Goal: Task Accomplishment & Management: Use online tool/utility

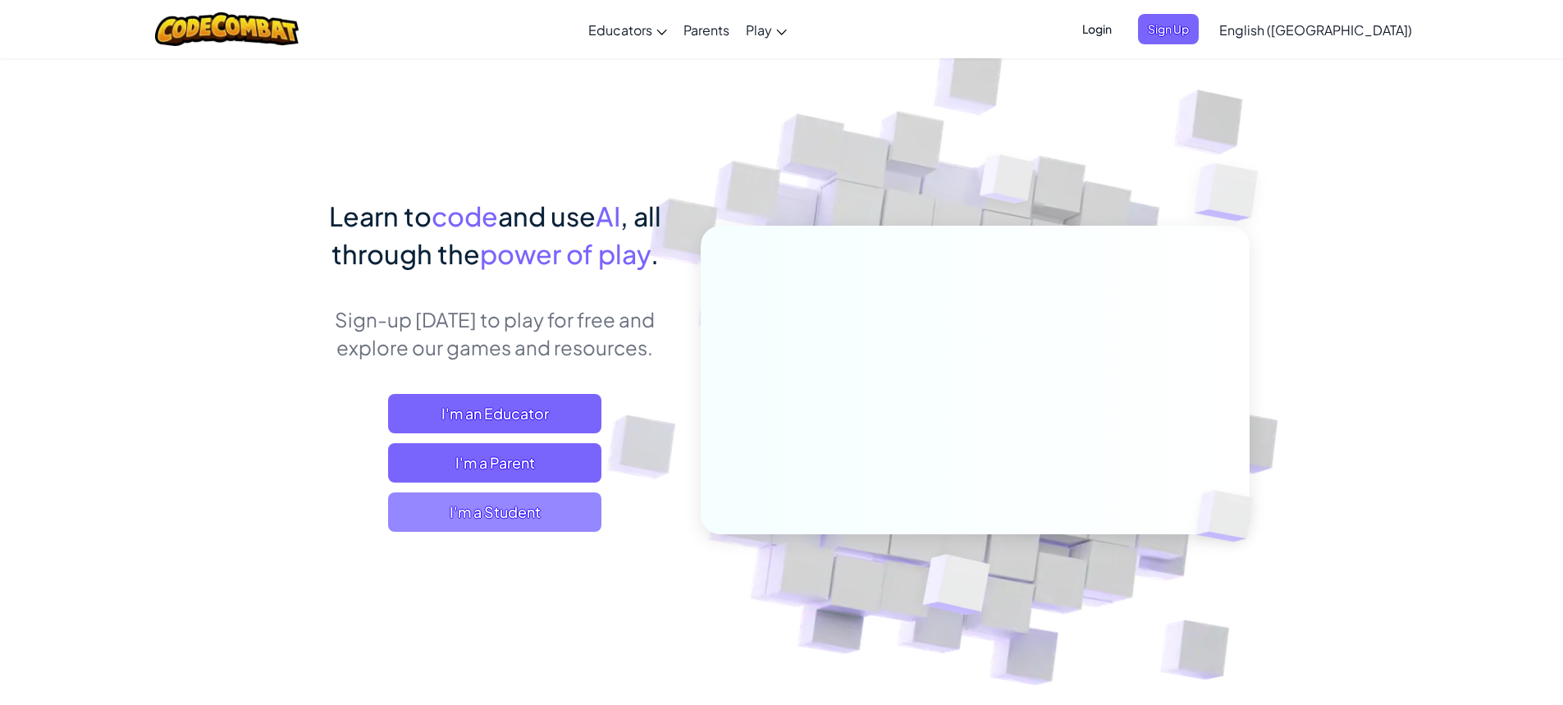
click at [442, 507] on span "I'm a Student" at bounding box center [494, 511] width 213 height 39
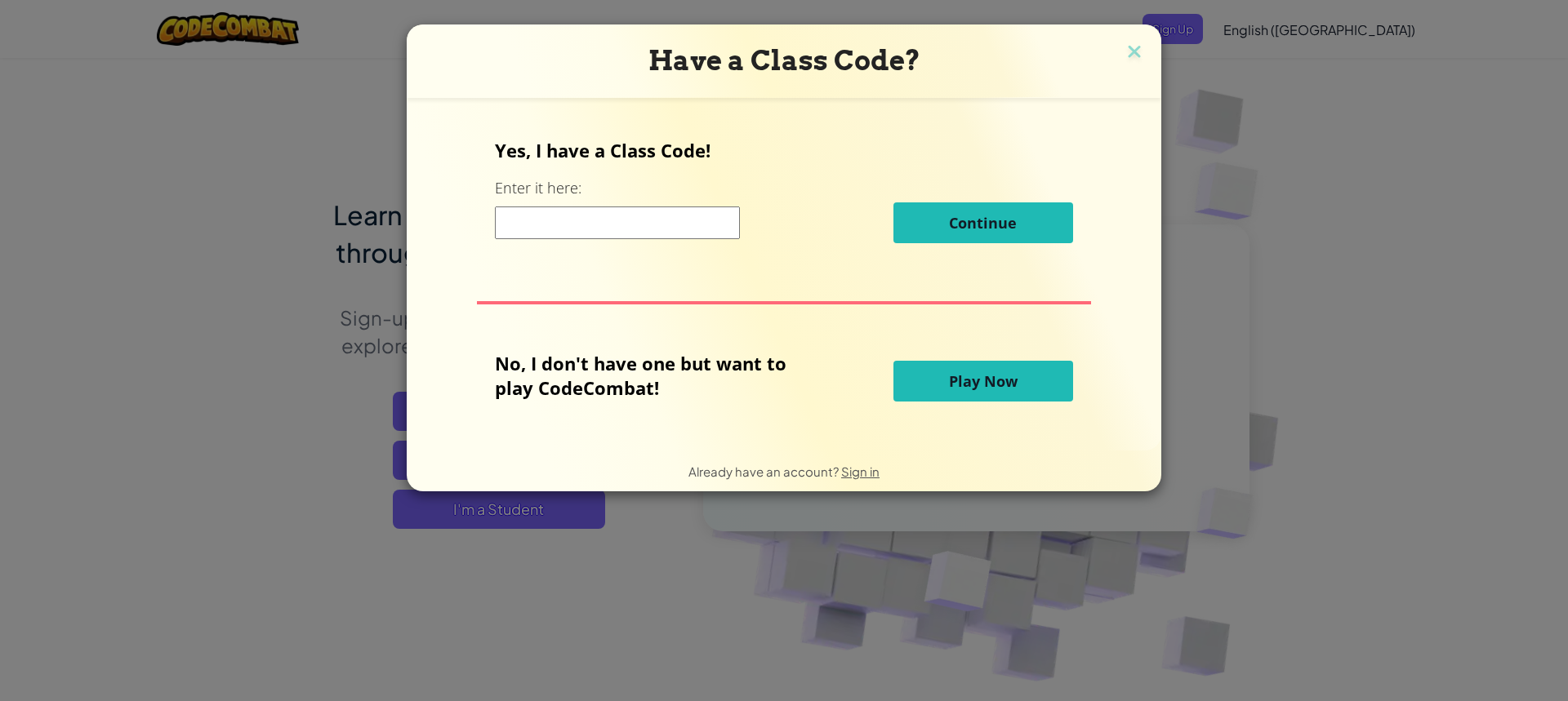
drag, startPoint x: 505, startPoint y: 226, endPoint x: 502, endPoint y: 237, distance: 11.4
click at [503, 235] on input at bounding box center [617, 223] width 245 height 33
type input "c"
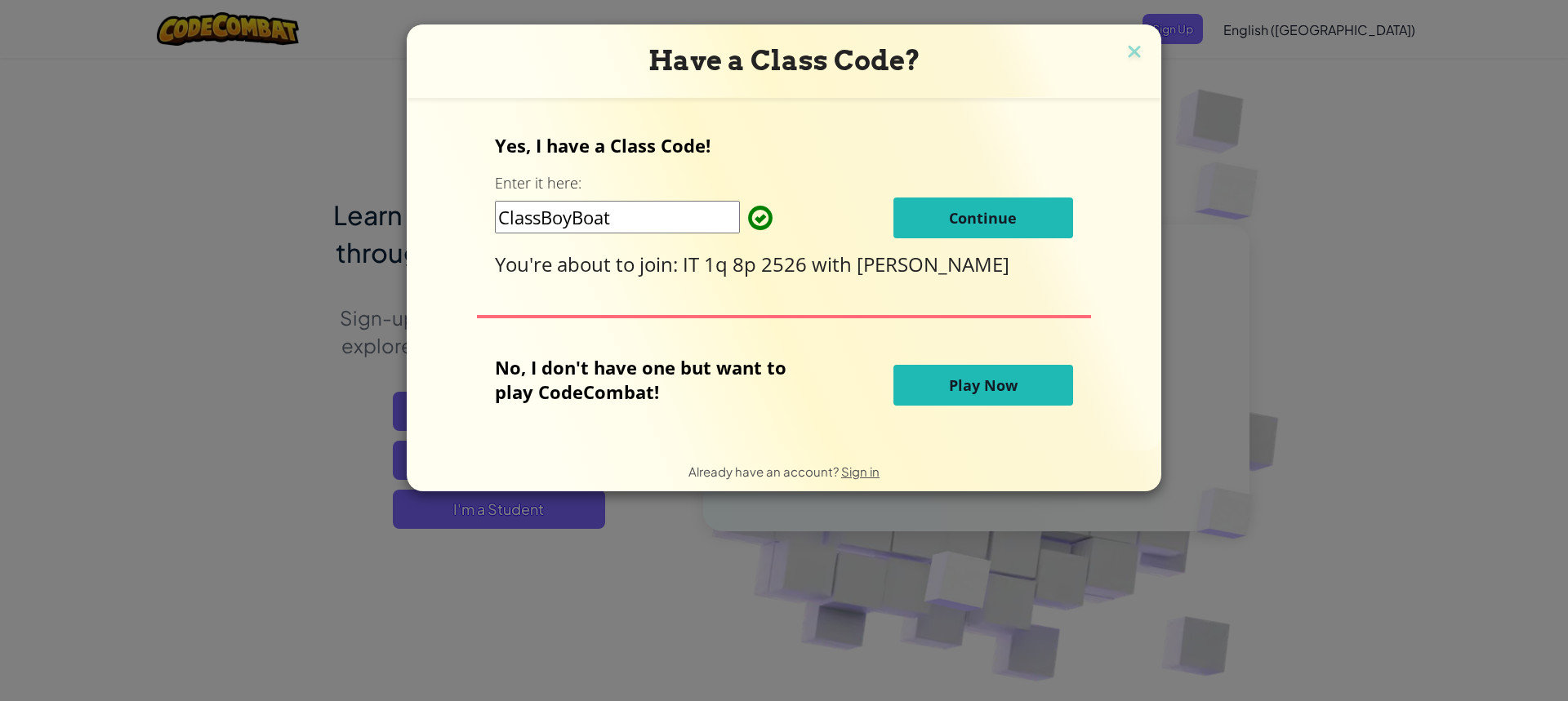
type input "ClassBoyBoat"
click at [971, 204] on button "Continue" at bounding box center [983, 218] width 180 height 41
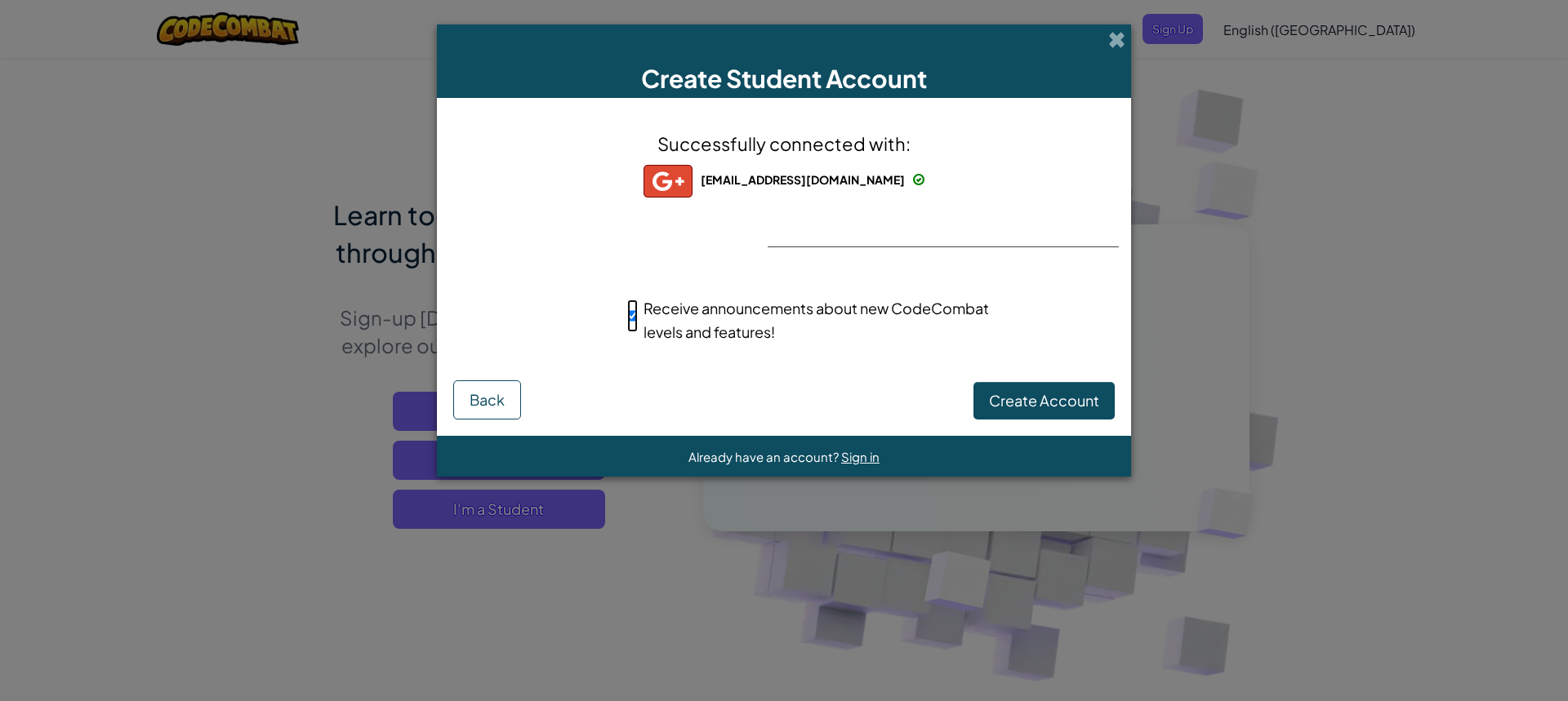
click at [631, 315] on input "Receive announcements about new CodeCombat levels and features!" at bounding box center [632, 315] width 11 height 33
checkbox input "false"
click at [1017, 377] on div "Successfully connected with: 618994@students2032.fairfieldcityschools.com 61899…" at bounding box center [784, 248] width 653 height 266
click at [1013, 387] on button "Create Account" at bounding box center [1044, 401] width 141 height 38
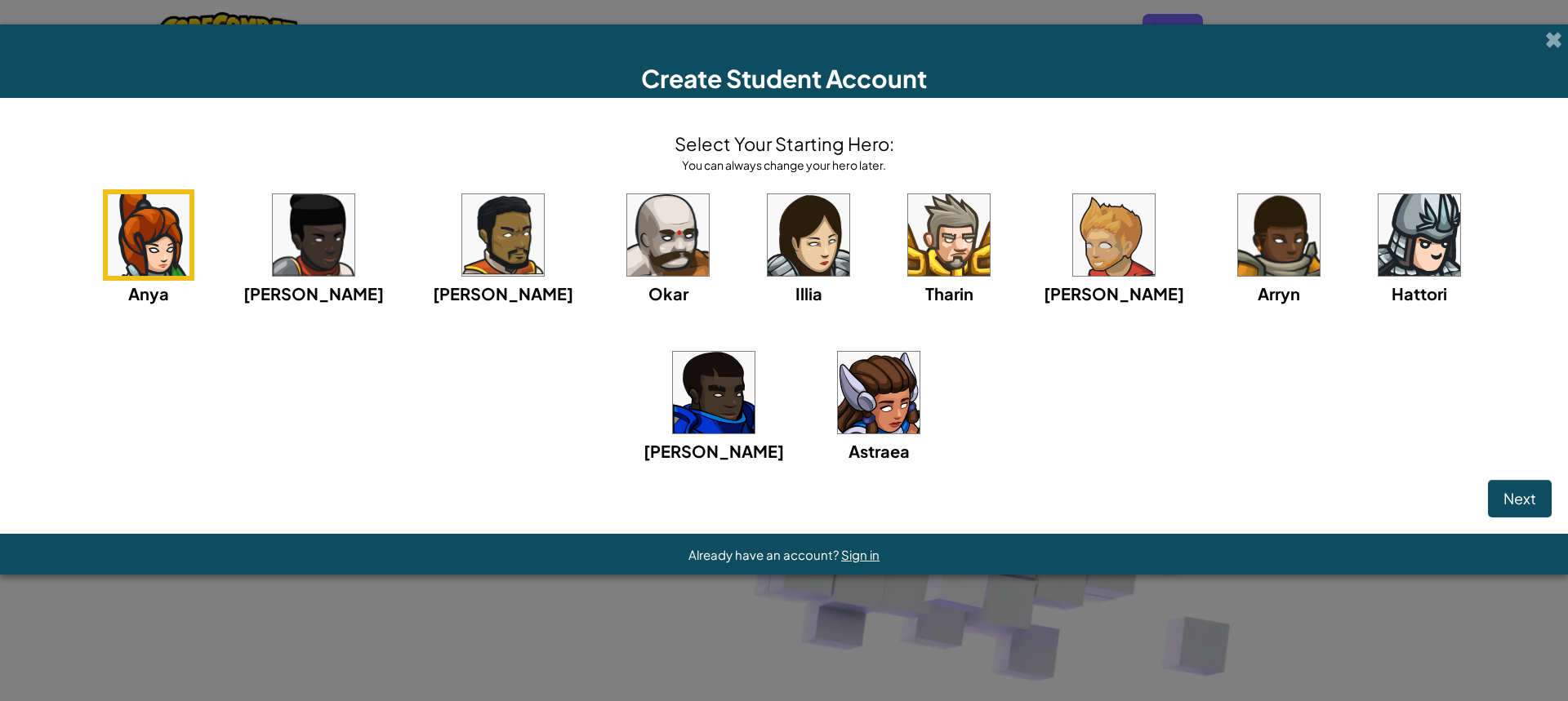
click at [838, 412] on img at bounding box center [879, 393] width 82 height 82
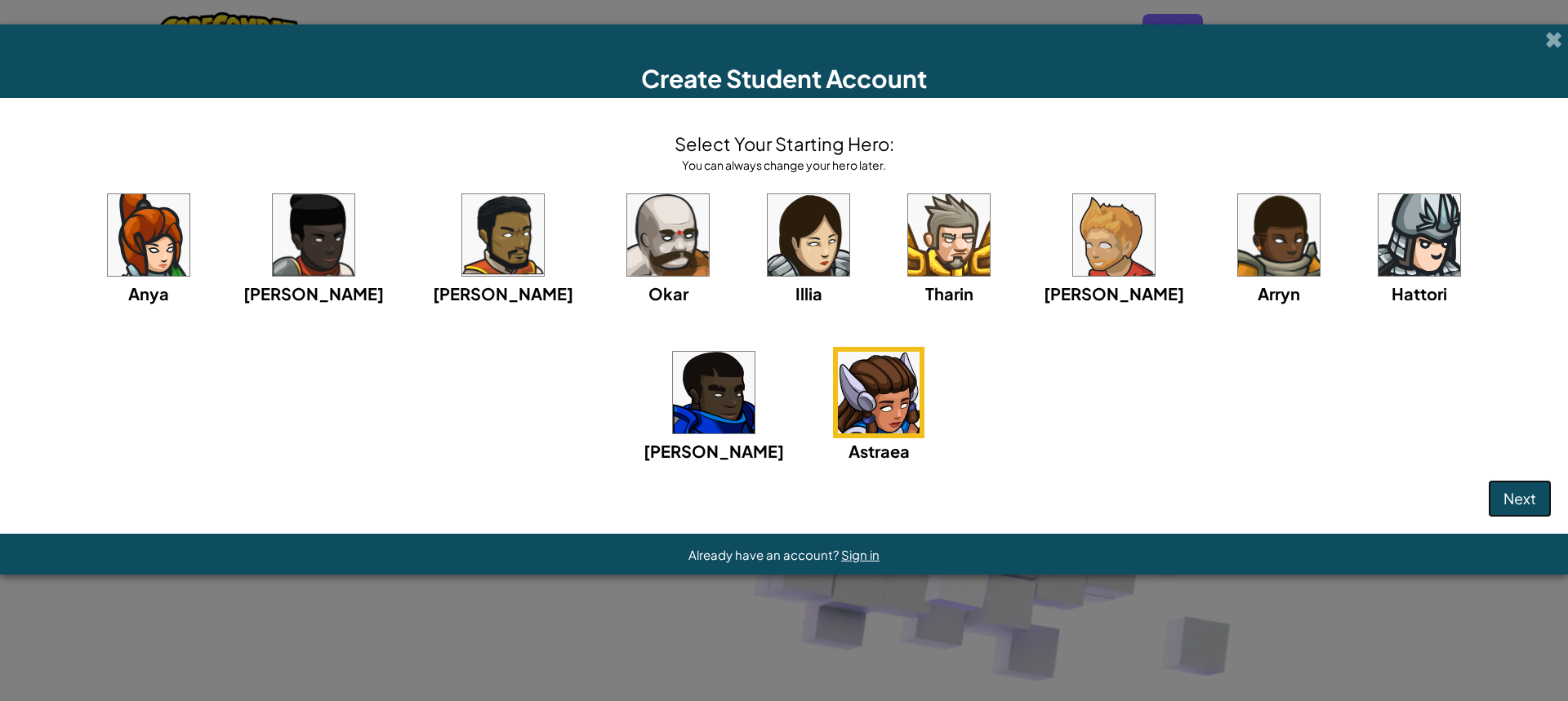
click at [1508, 514] on button "Next" at bounding box center [1519, 499] width 64 height 38
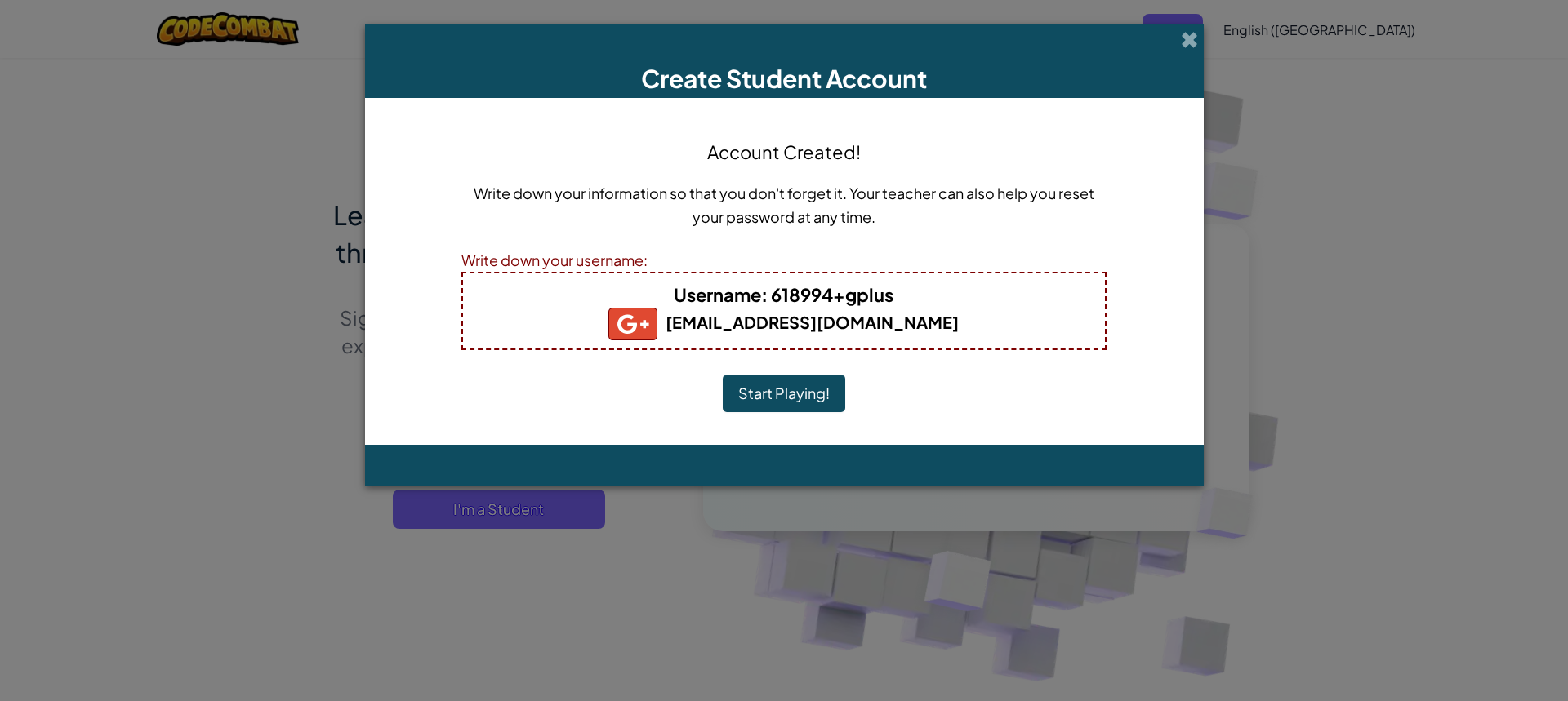
click at [799, 394] on button "Start Playing!" at bounding box center [783, 394] width 122 height 38
click at [757, 396] on button "Start Playing!" at bounding box center [783, 394] width 122 height 38
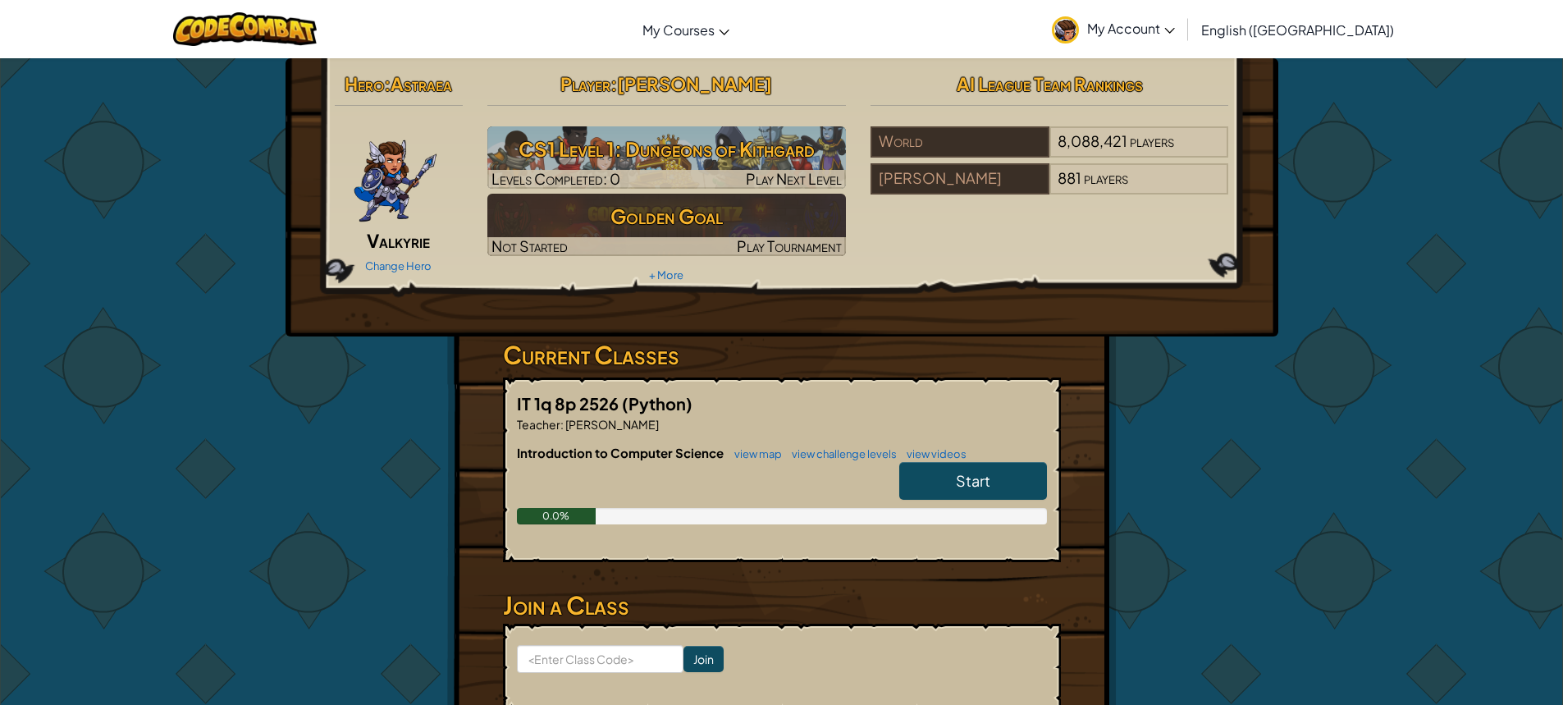
click at [975, 477] on span "Start" at bounding box center [973, 480] width 34 height 19
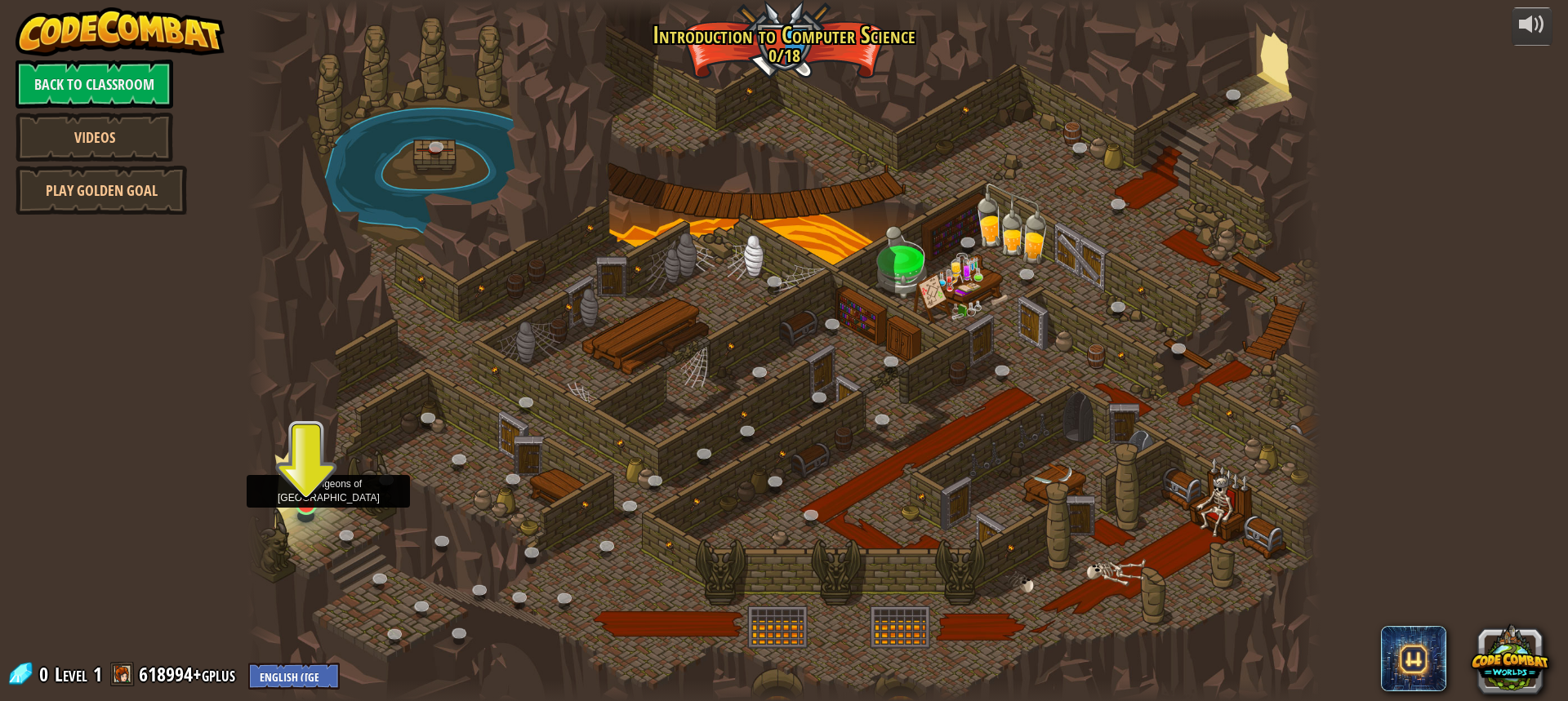
click at [311, 480] on img at bounding box center [306, 473] width 28 height 65
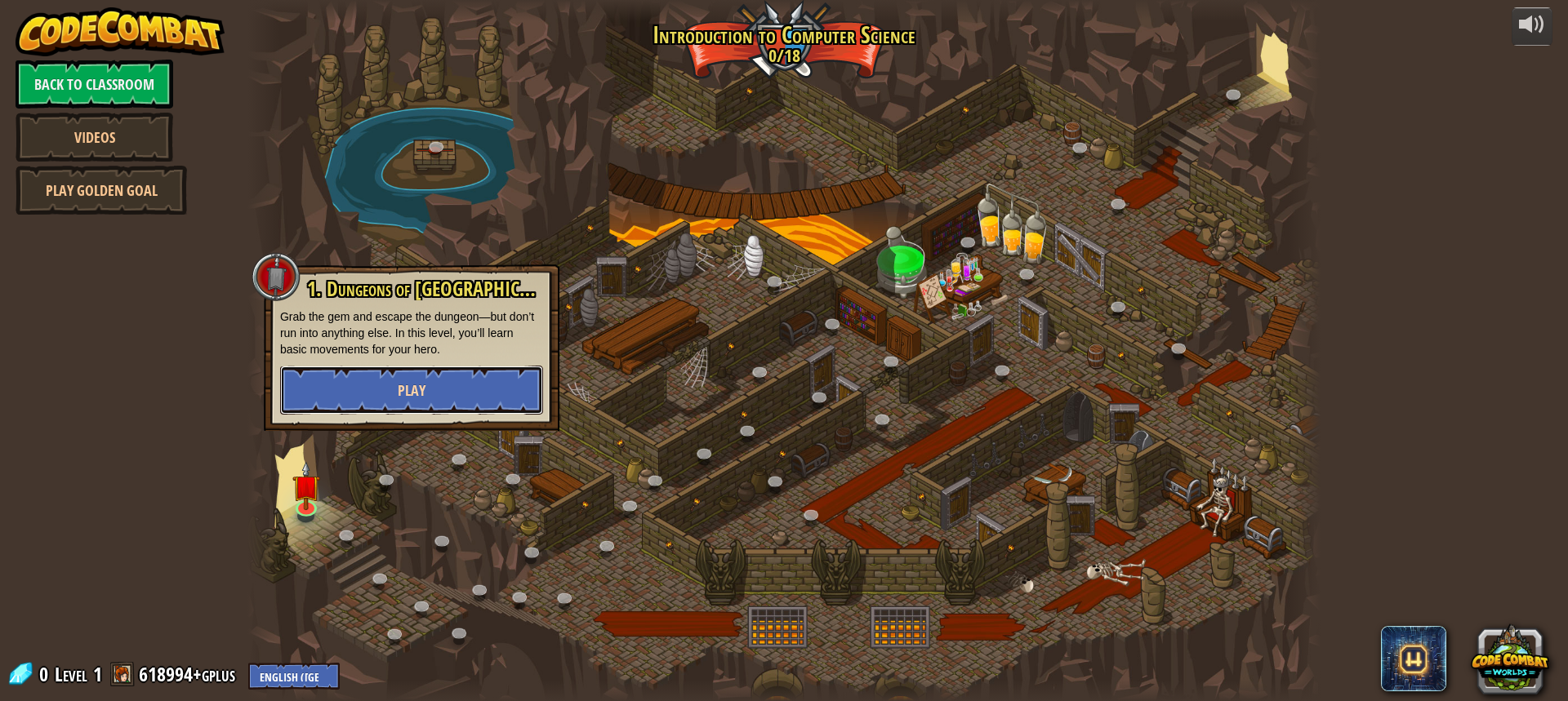
click at [313, 384] on button "Play" at bounding box center [411, 390] width 263 height 49
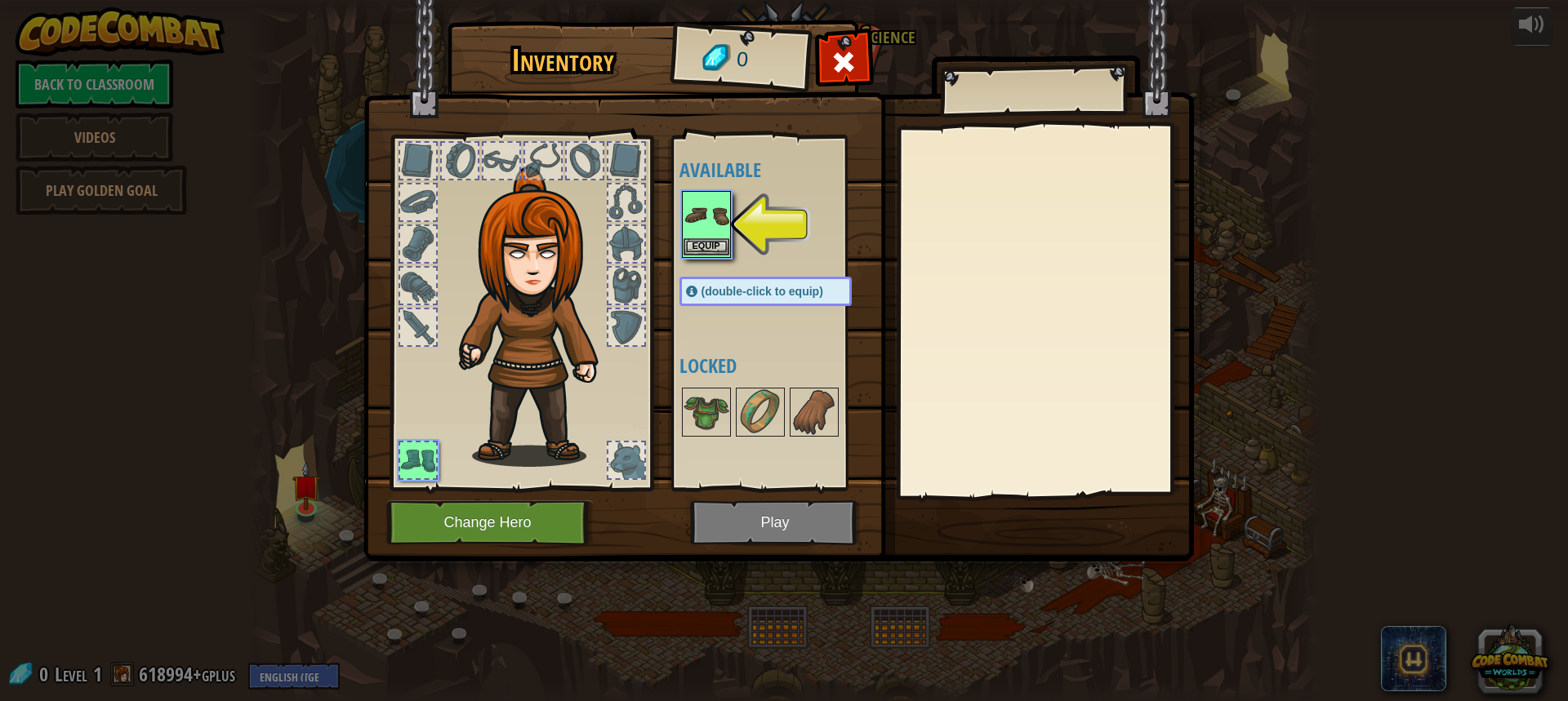
click at [713, 227] on img at bounding box center [706, 216] width 46 height 46
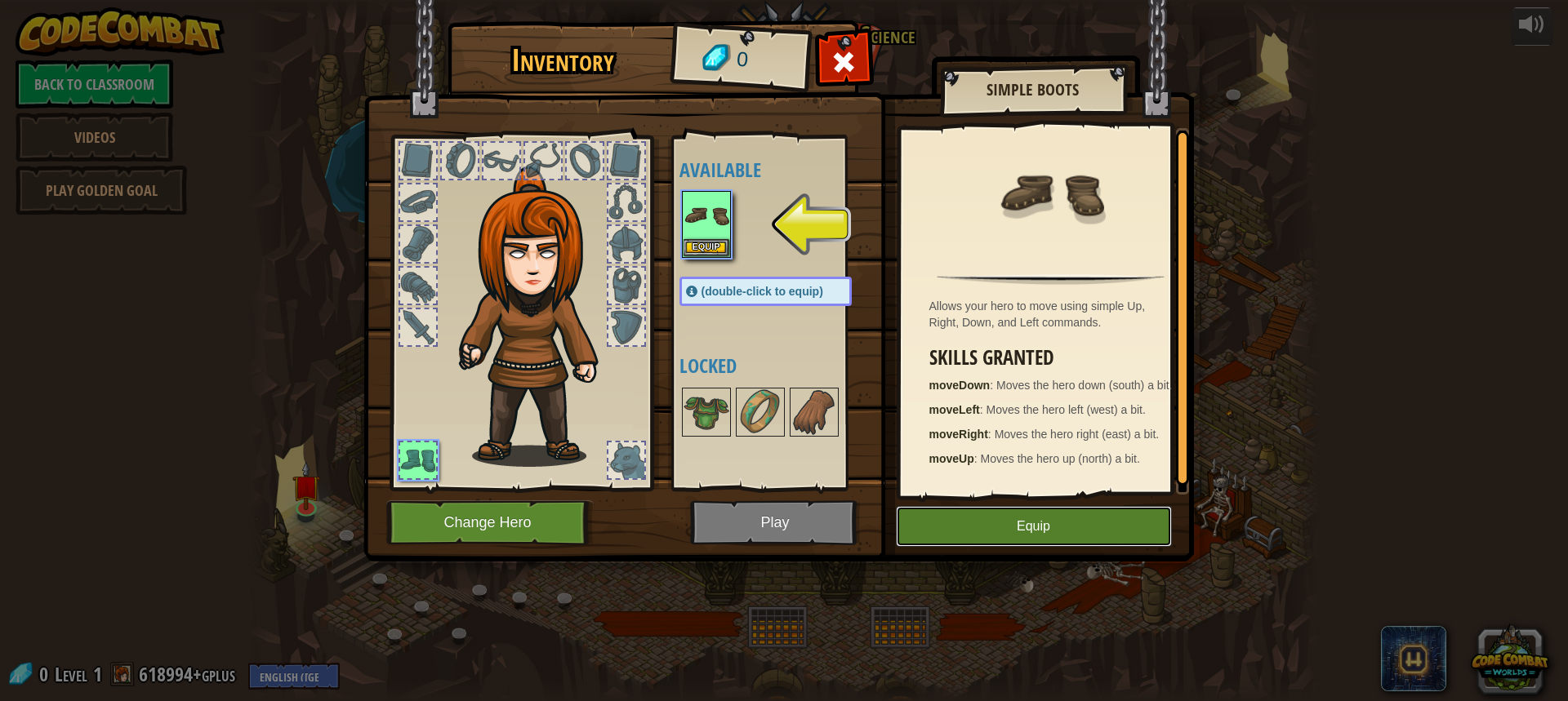
click at [1007, 514] on button "Equip" at bounding box center [1033, 526] width 276 height 41
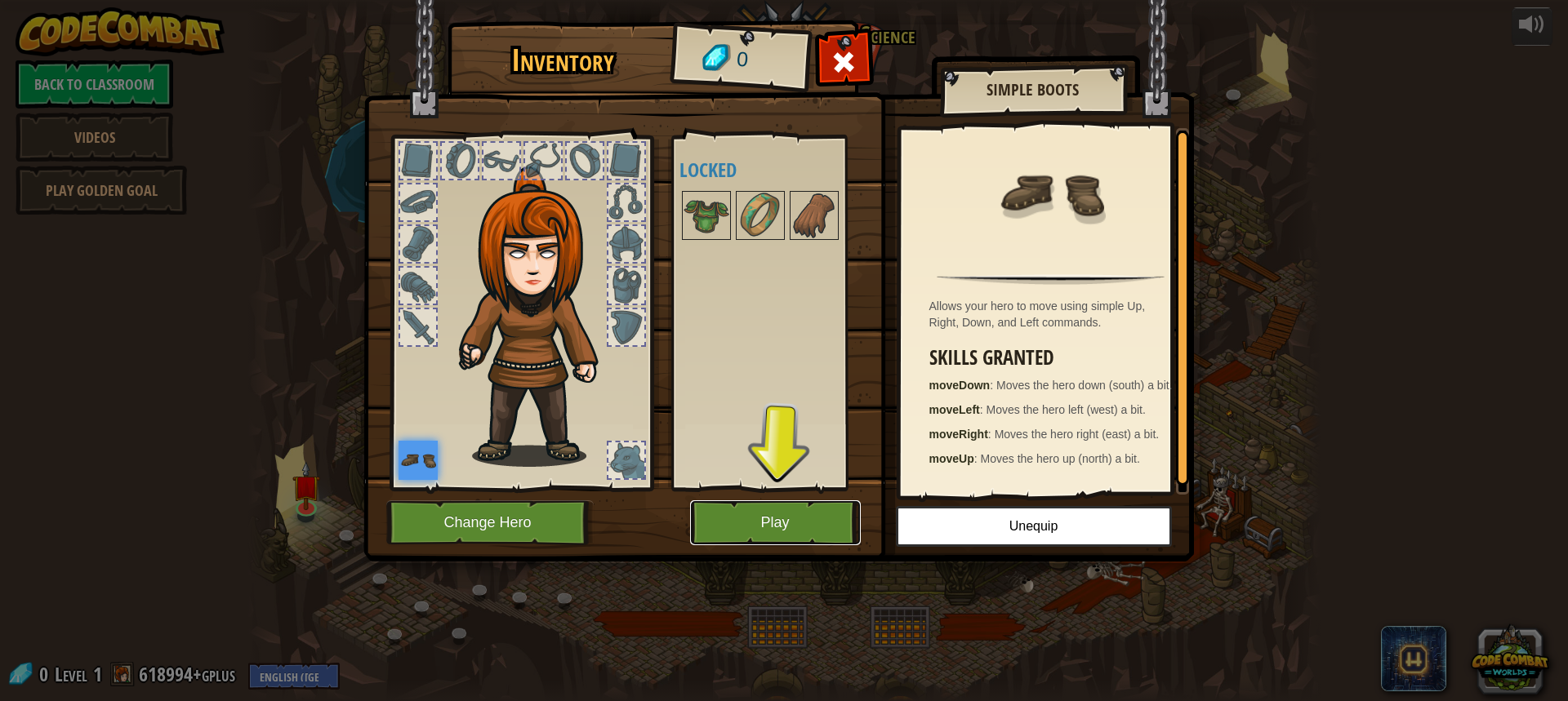
click at [809, 522] on button "Play" at bounding box center [775, 522] width 171 height 45
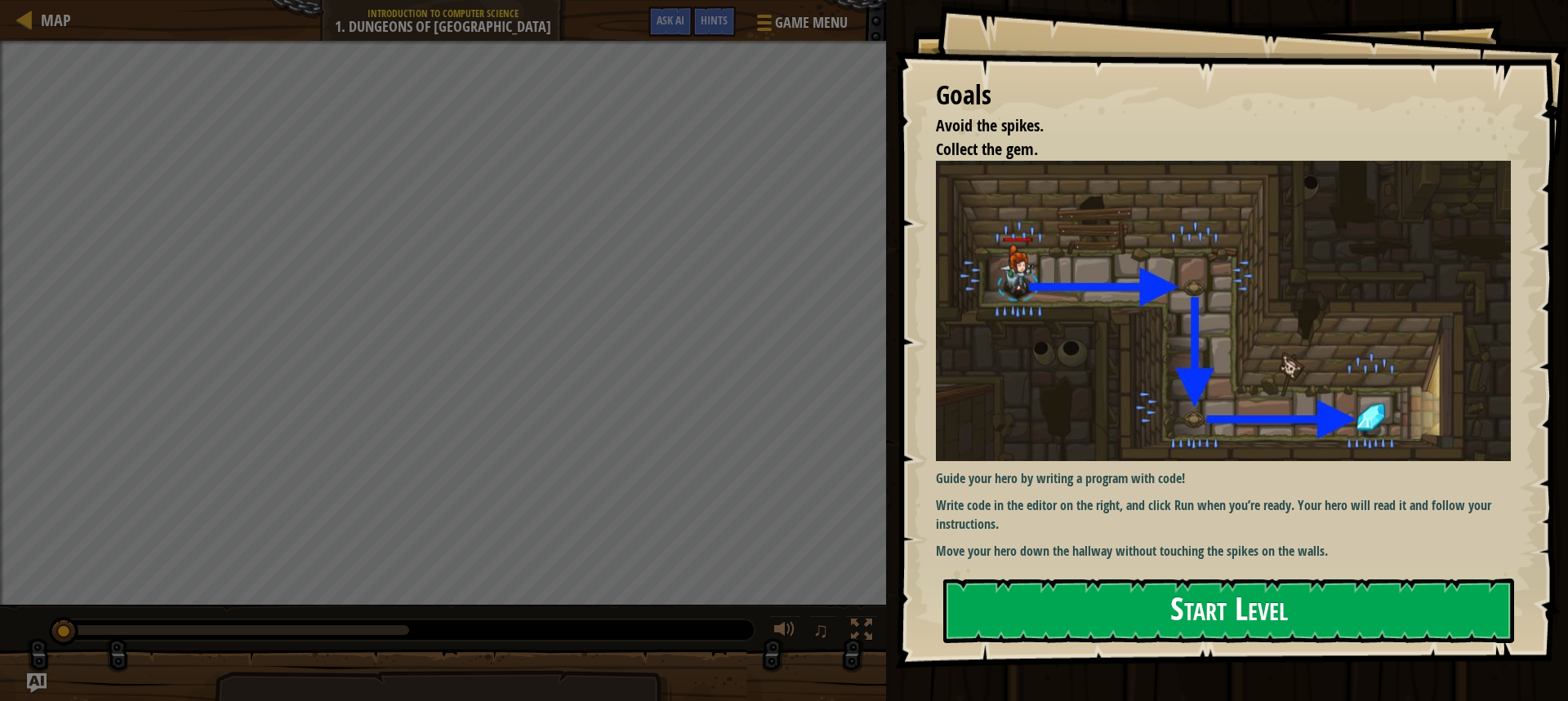
drag, startPoint x: 1108, startPoint y: 581, endPoint x: 1107, endPoint y: 595, distance: 14.0
click at [1107, 595] on button "Start Level" at bounding box center [1229, 611] width 571 height 65
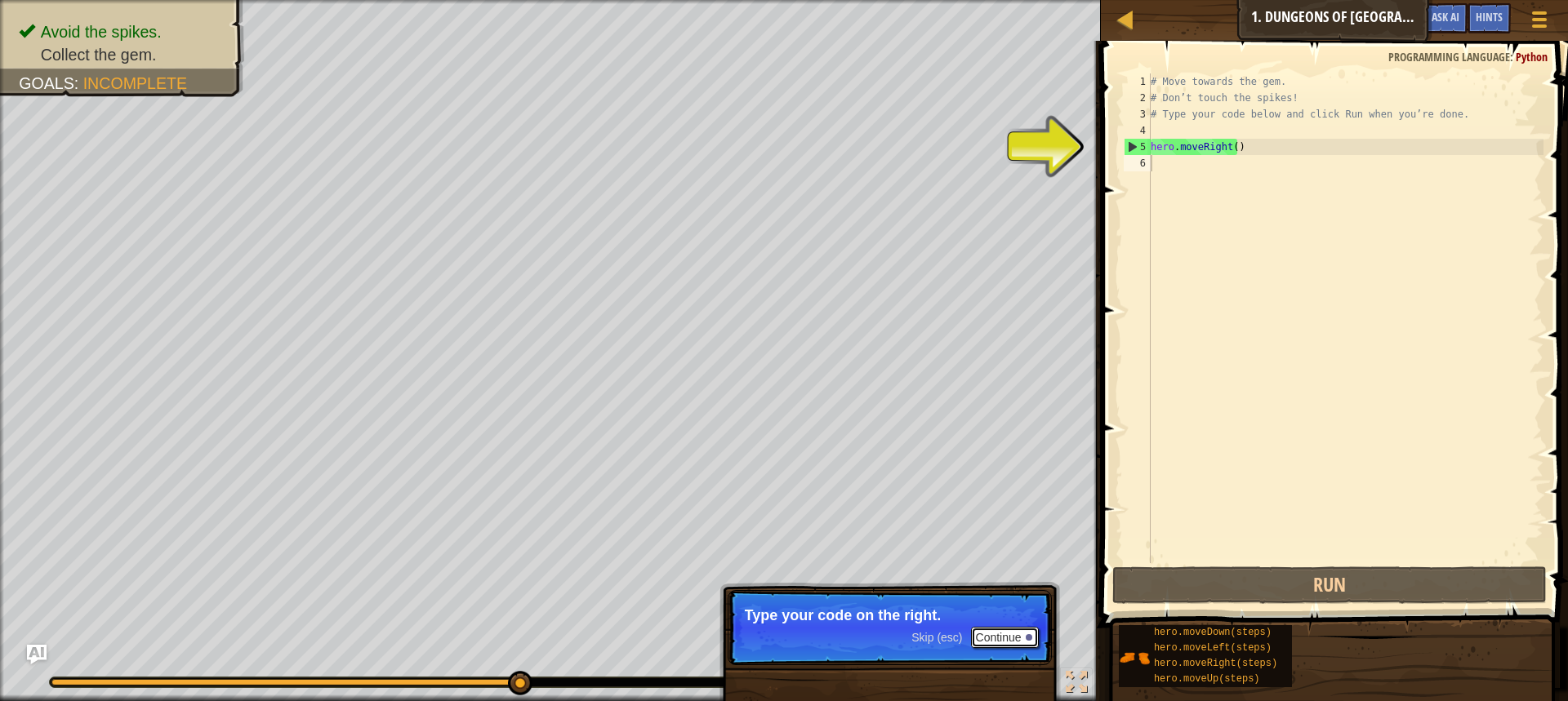
click at [981, 643] on button "Continue" at bounding box center [1005, 636] width 68 height 21
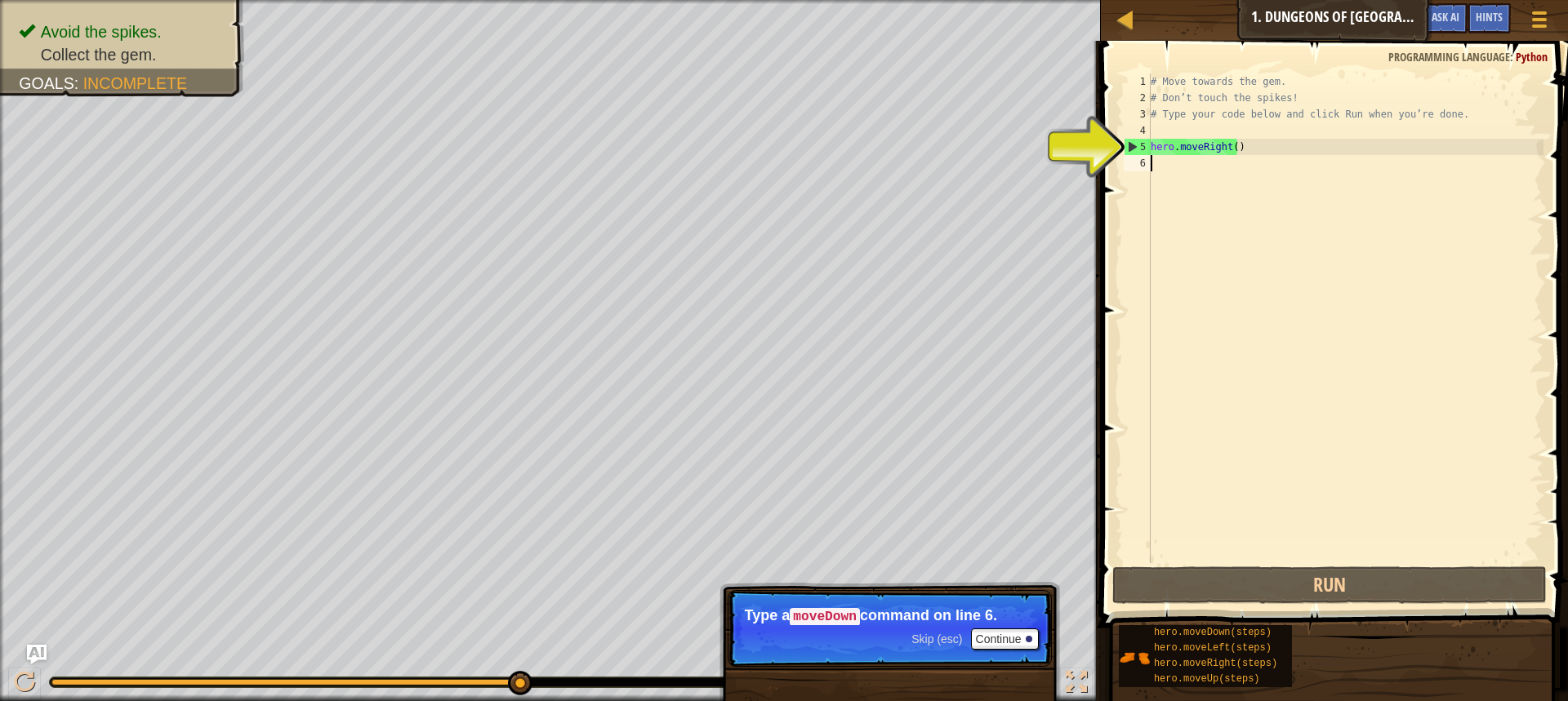
type textarea "d"
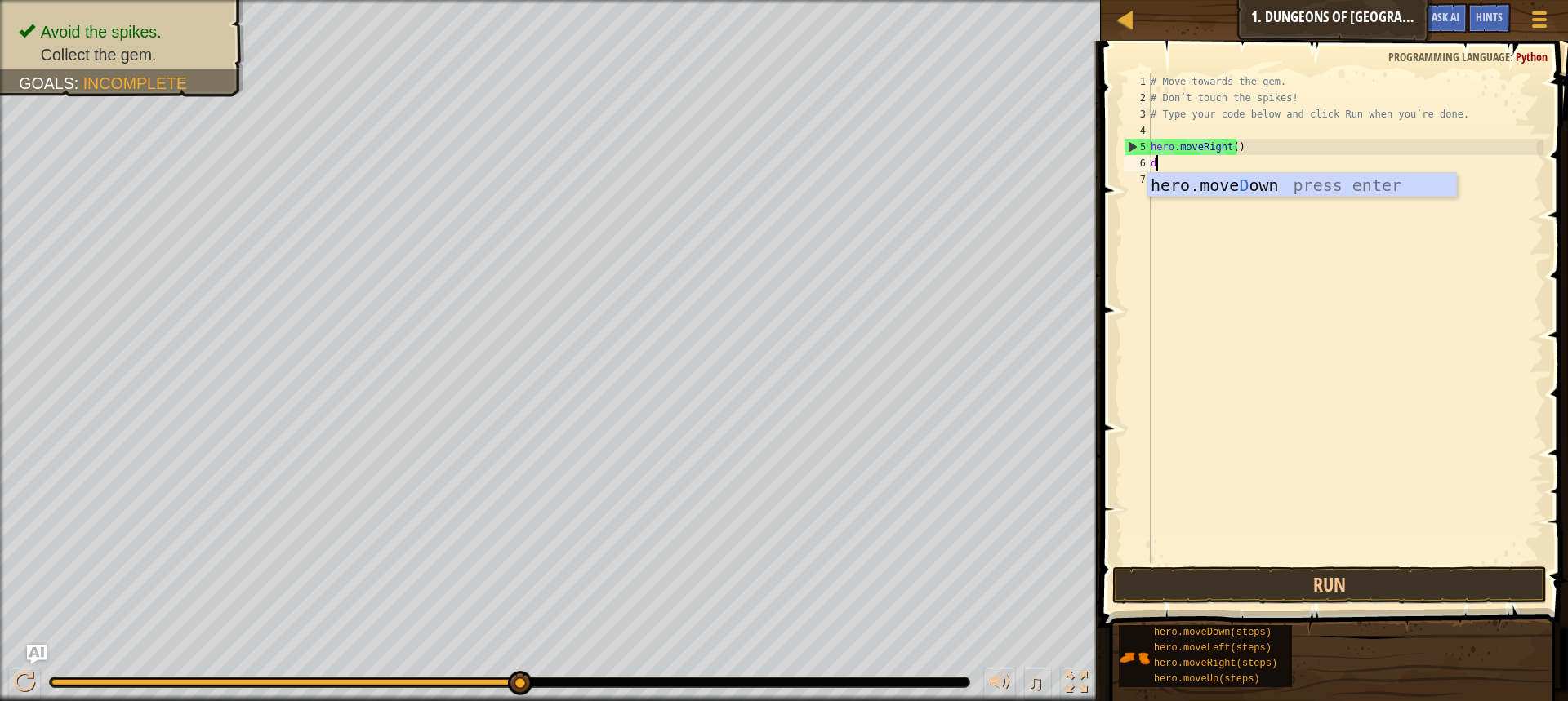
scroll to position [7, 0]
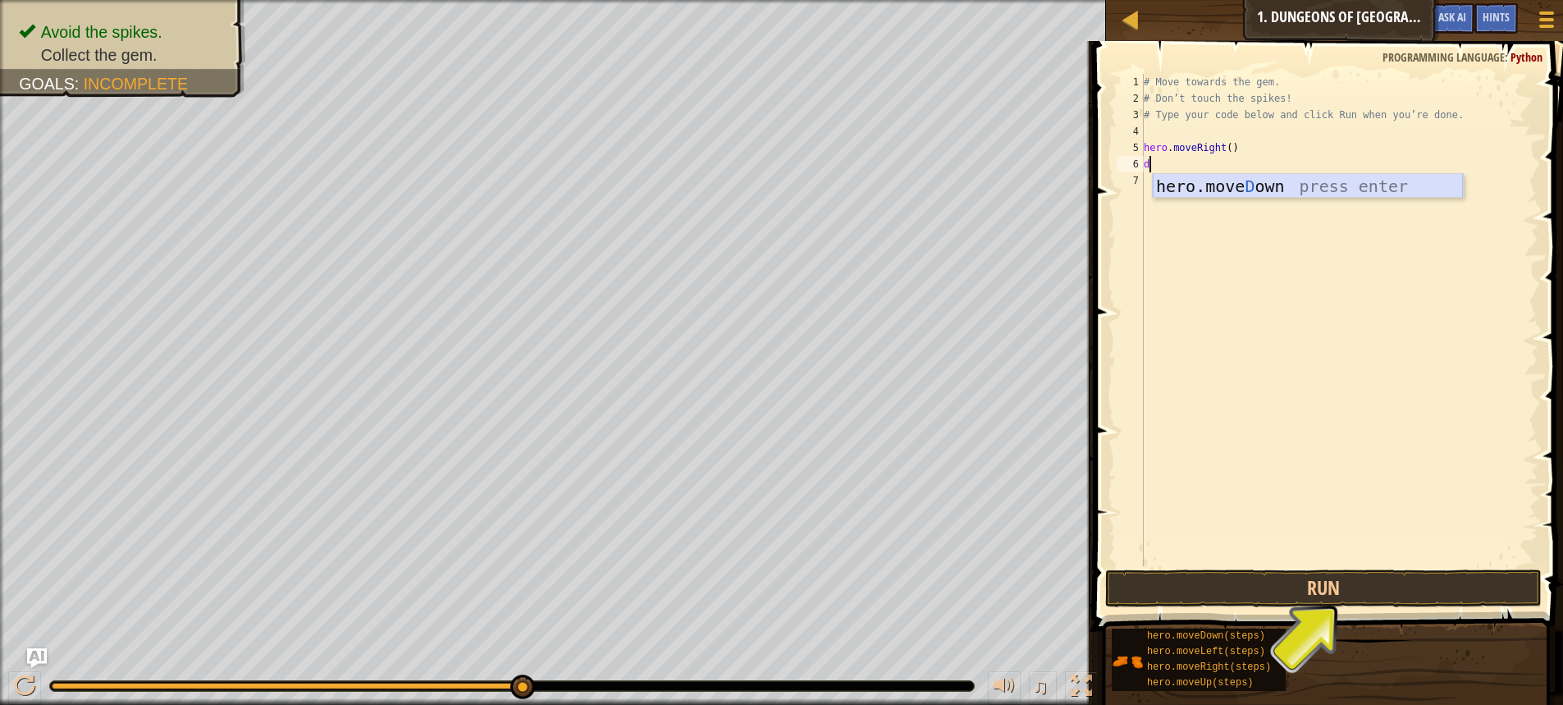
click at [1237, 183] on div "hero.[PERSON_NAME] own press enter" at bounding box center [1308, 211] width 310 height 74
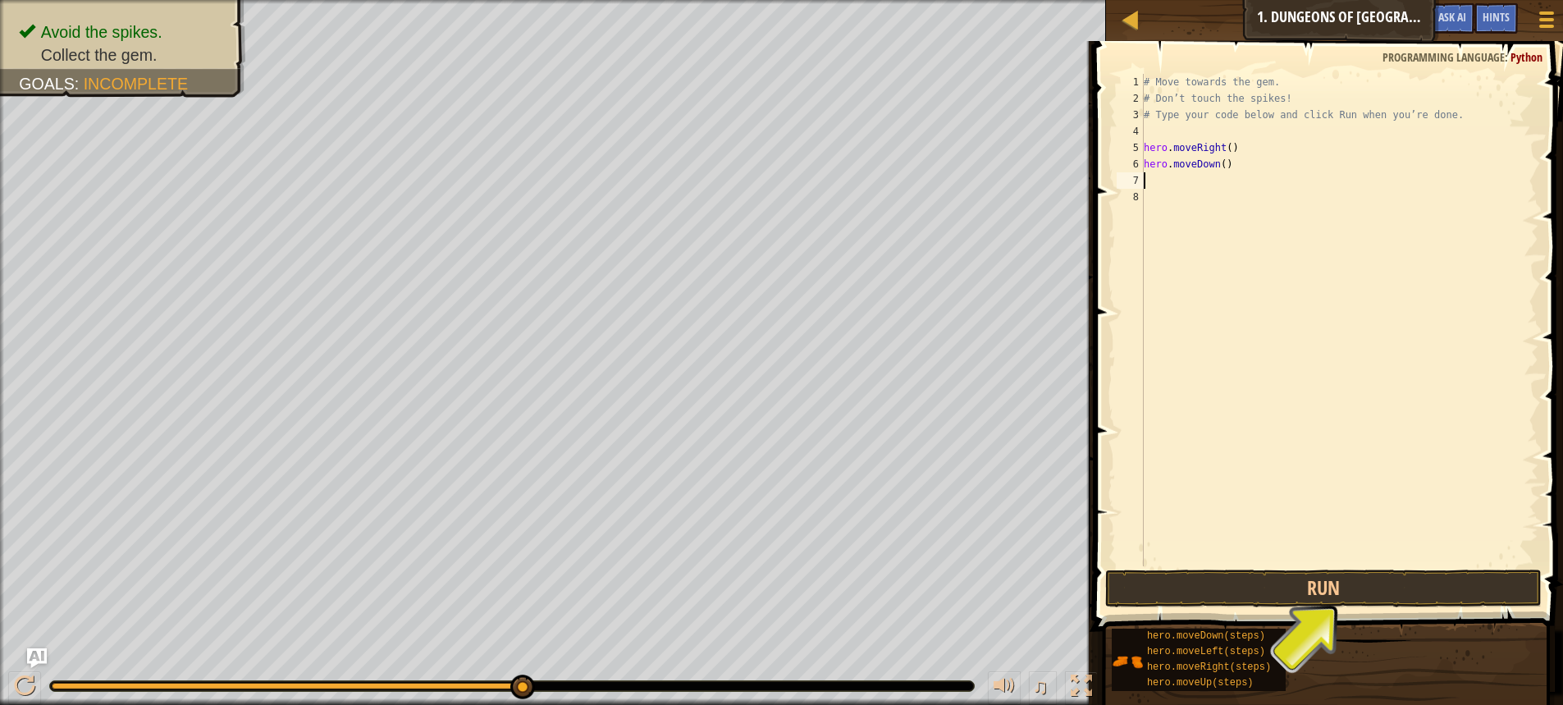
type textarea "r"
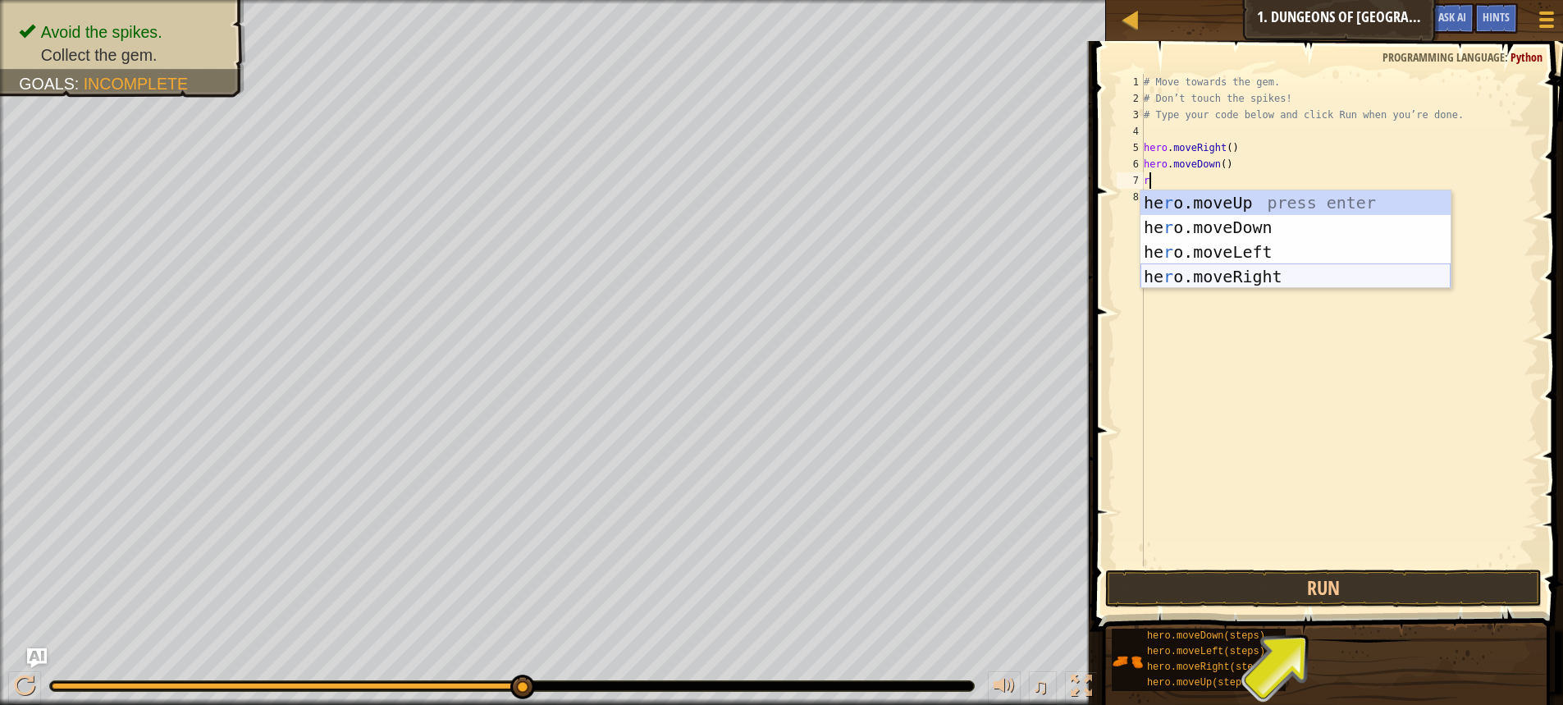
click at [1239, 281] on div "he r o.moveUp press enter he r o.moveDown press enter he r o.moveLeft press ent…" at bounding box center [1296, 264] width 310 height 148
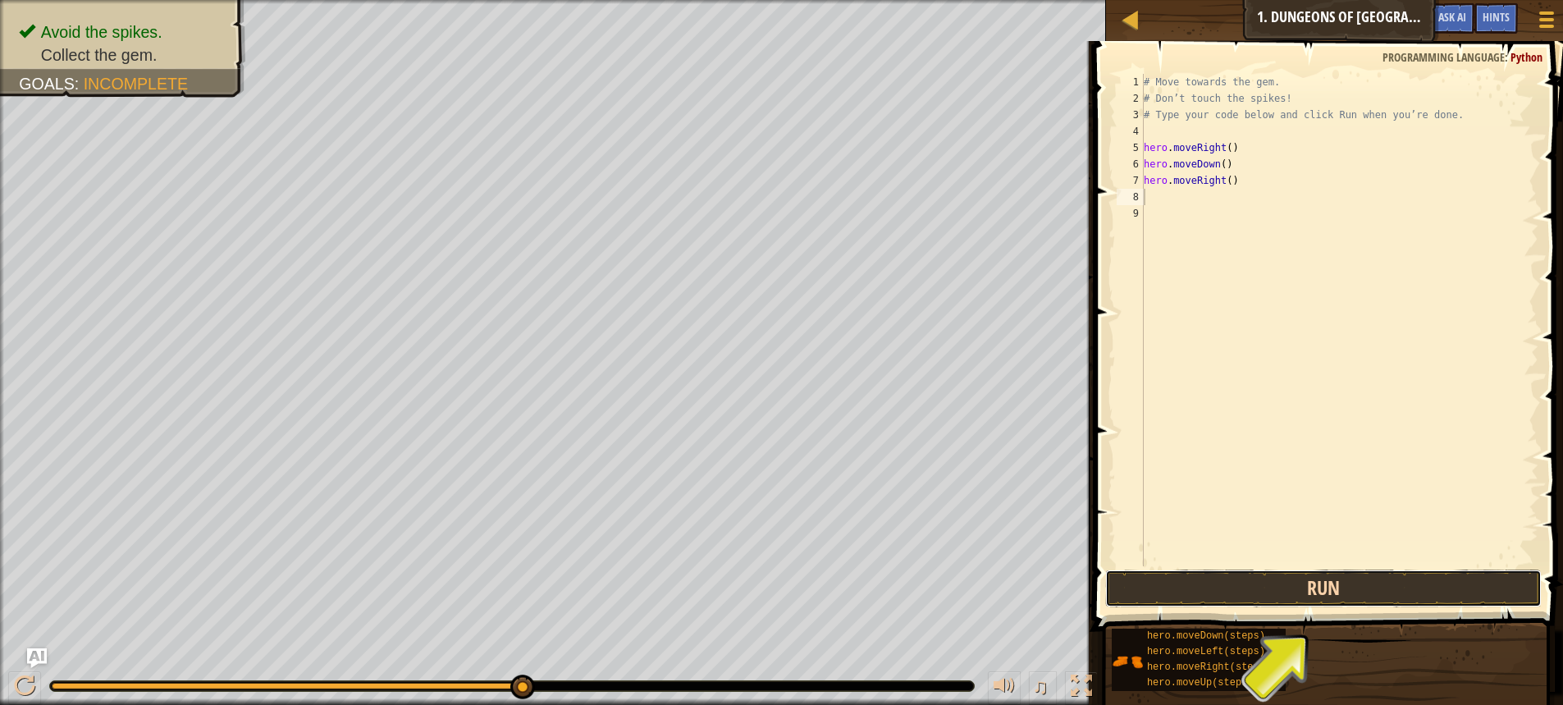
click at [1193, 571] on button "Run" at bounding box center [1323, 588] width 437 height 38
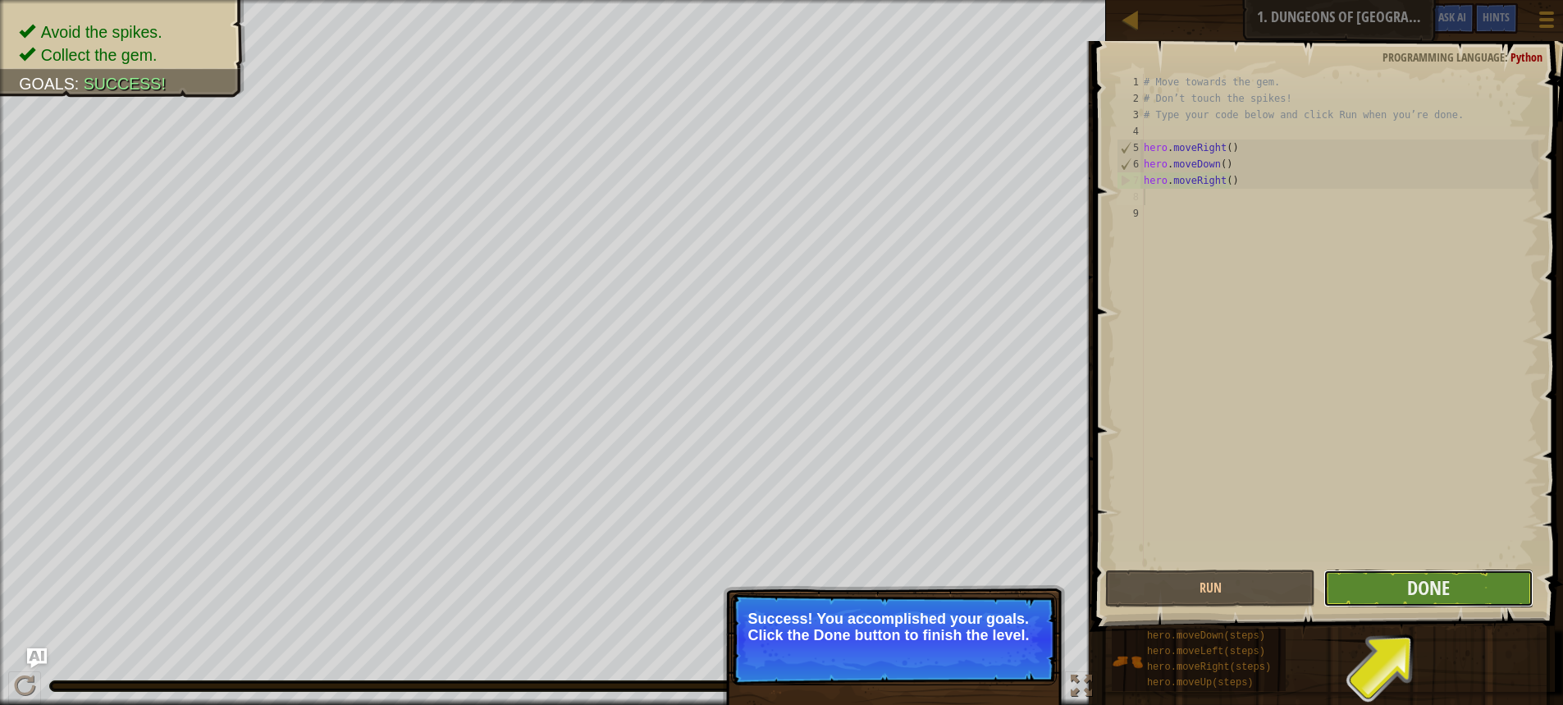
click at [1470, 584] on button "Done" at bounding box center [1429, 588] width 210 height 38
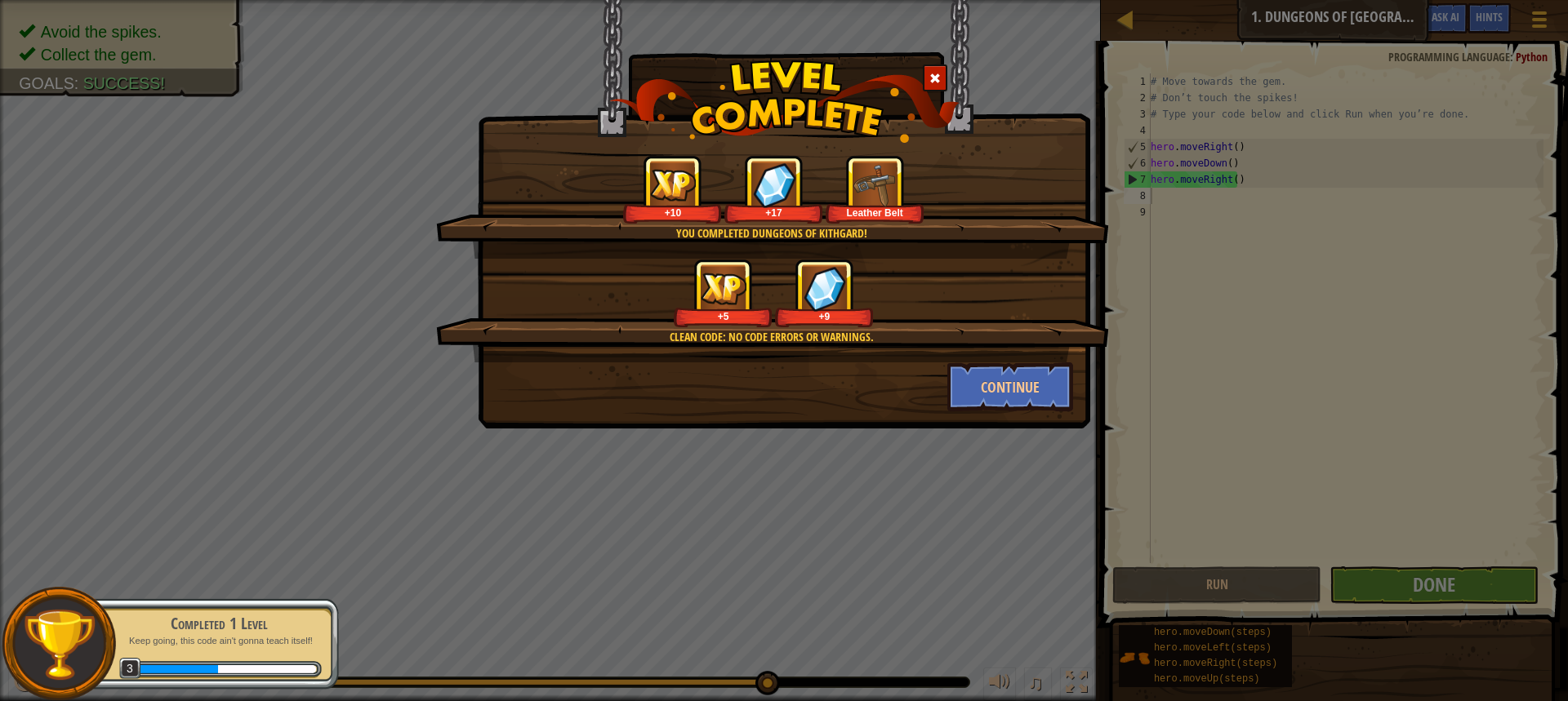
click at [985, 351] on div "Clean code: no code errors or warnings. +5 +9" at bounding box center [772, 310] width 673 height 103
click at [976, 373] on button "Continue" at bounding box center [1010, 386] width 126 height 49
